Goal: Task Accomplishment & Management: Manage account settings

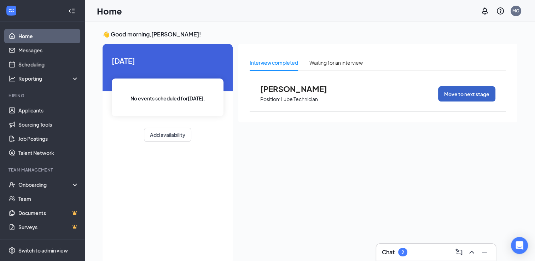
click at [456, 97] on button "Move to next stage" at bounding box center [466, 93] width 57 height 15
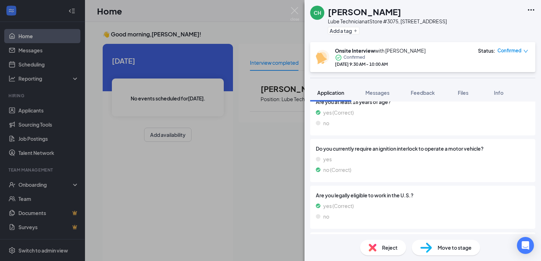
scroll to position [567, 0]
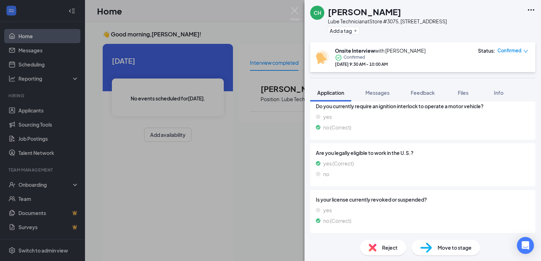
click at [385, 254] on div "Reject" at bounding box center [383, 248] width 46 height 16
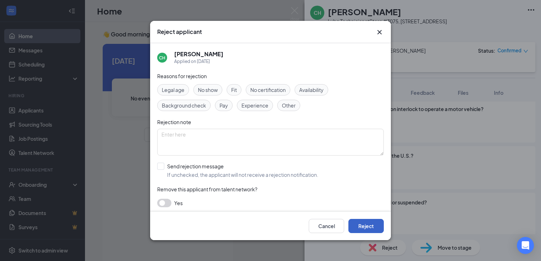
click at [359, 225] on button "Reject" at bounding box center [365, 226] width 35 height 14
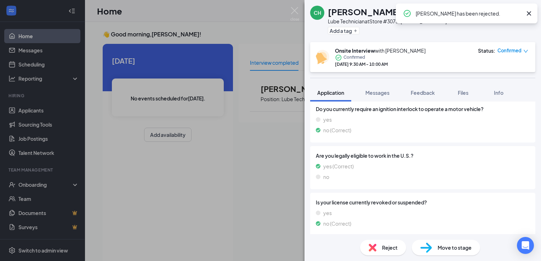
click at [244, 201] on div "[PERSON_NAME][GEOGRAPHIC_DATA][PERSON_NAME] Lube Technician at Store #3075, [ST…" at bounding box center [270, 130] width 541 height 261
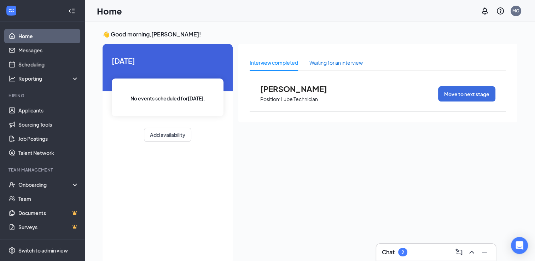
click at [334, 62] on div "Waiting for an interview" at bounding box center [336, 63] width 53 height 8
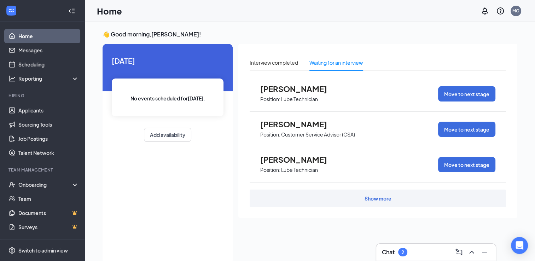
click at [290, 93] on span "Position: Lube Technician" at bounding box center [299, 98] width 78 height 11
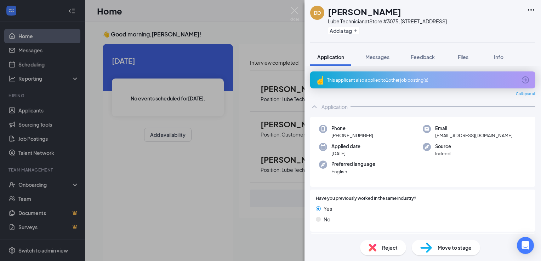
click at [267, 128] on div "DD [PERSON_NAME] Lube Technician at Store #[STREET_ADDRESS] Add a tag Applicati…" at bounding box center [270, 130] width 541 height 261
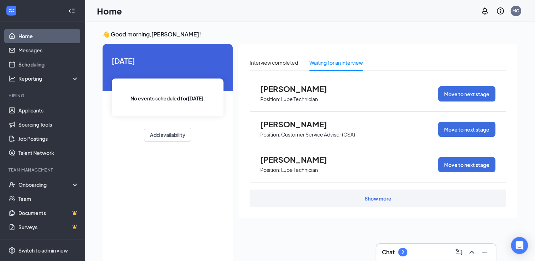
click at [267, 128] on span "[PERSON_NAME]" at bounding box center [299, 124] width 78 height 9
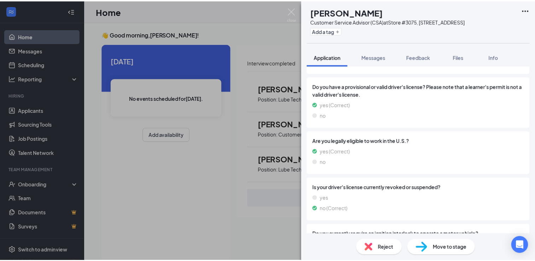
scroll to position [552, 0]
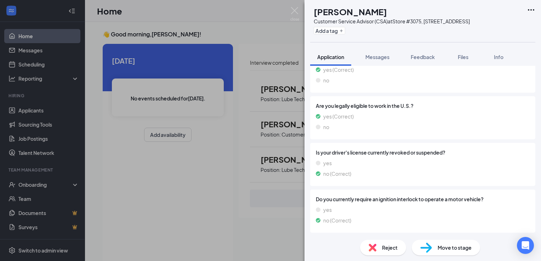
click at [144, 221] on div "RW [PERSON_NAME] Customer Service Advisor (CSA) at Store [STREET_ADDRESS] Add a…" at bounding box center [270, 130] width 541 height 261
click at [232, 221] on div "RW [PERSON_NAME] Customer Service Advisor (CSA) at Store [STREET_ADDRESS] Add a…" at bounding box center [270, 130] width 541 height 261
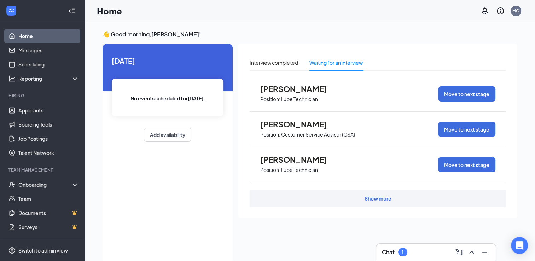
click at [301, 169] on p "Lube Technician" at bounding box center [299, 170] width 37 height 7
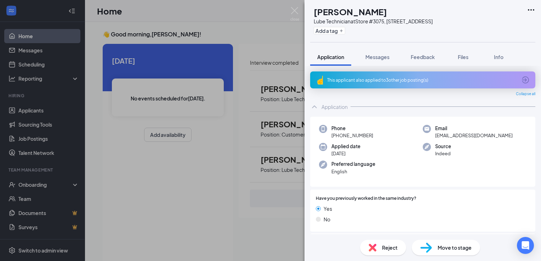
click at [262, 209] on div "NS [PERSON_NAME] Lube Technician at Store #3075, [STREET_ADDRESS] Add a tag App…" at bounding box center [270, 130] width 541 height 261
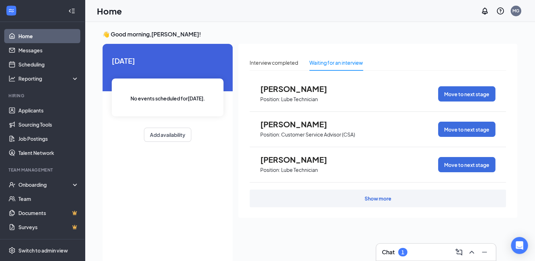
click at [306, 195] on div "Show more" at bounding box center [378, 199] width 256 height 18
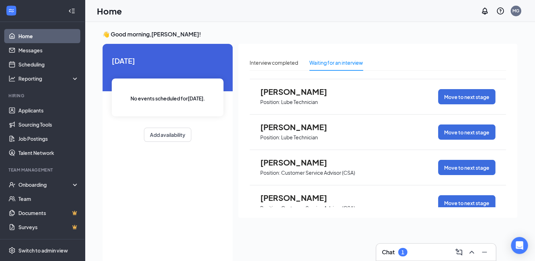
scroll to position [329, 0]
